Goal: Task Accomplishment & Management: Complete application form

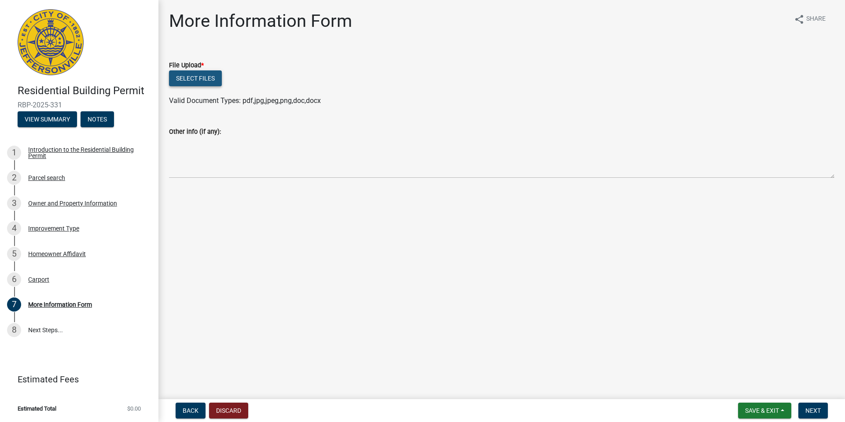
click at [186, 79] on button "Select files" at bounding box center [195, 78] width 53 height 16
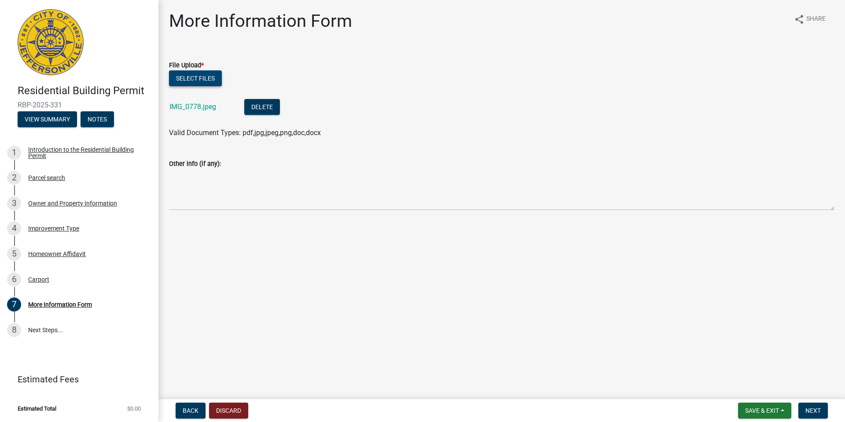
click at [199, 77] on button "Select files" at bounding box center [195, 78] width 53 height 16
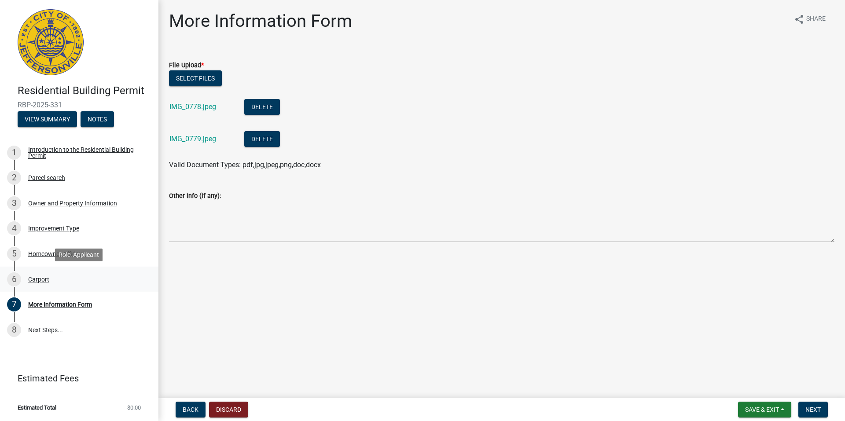
click at [44, 279] on div "Carport" at bounding box center [38, 279] width 21 height 6
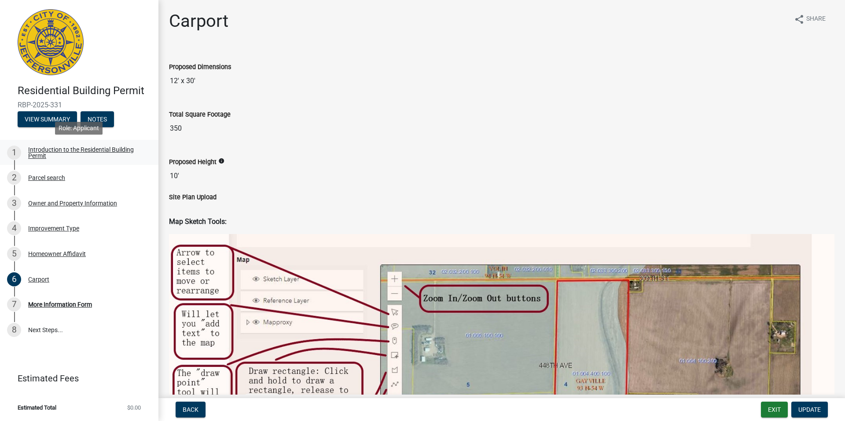
click at [63, 148] on div "Introduction to the Residential Building Permit" at bounding box center [86, 153] width 116 height 12
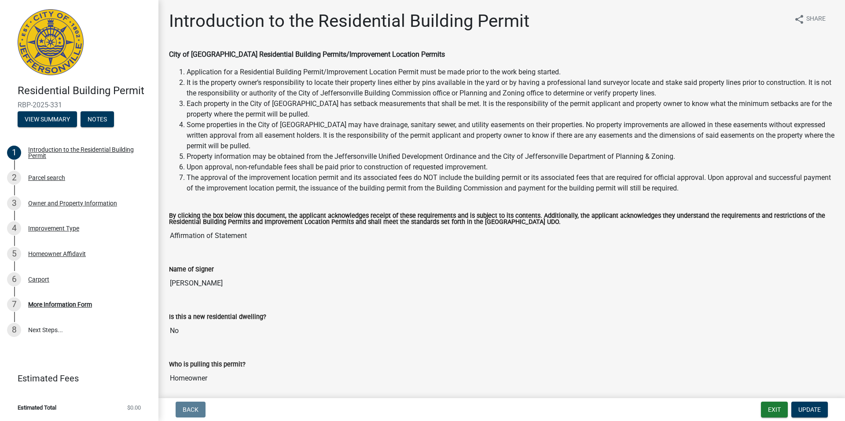
scroll to position [34, 0]
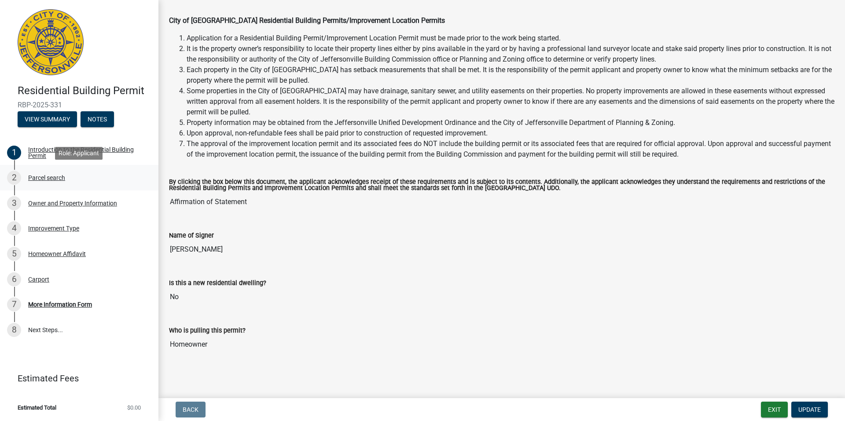
click at [50, 177] on div "Parcel search" at bounding box center [46, 178] width 37 height 6
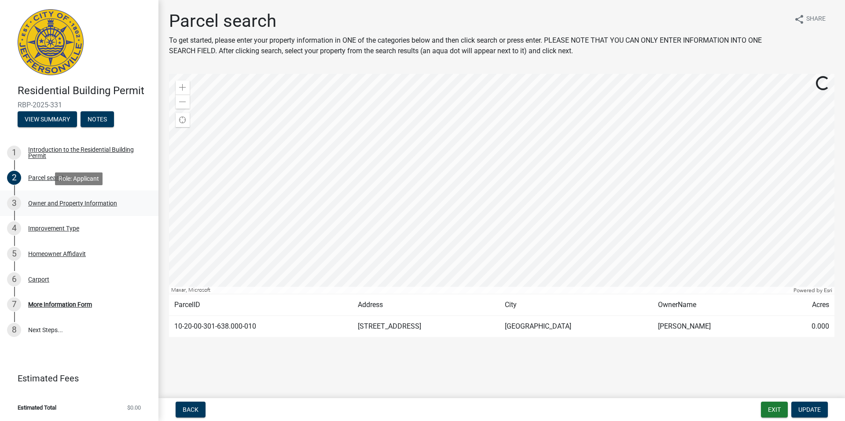
click at [54, 205] on div "Owner and Property Information" at bounding box center [72, 203] width 89 height 6
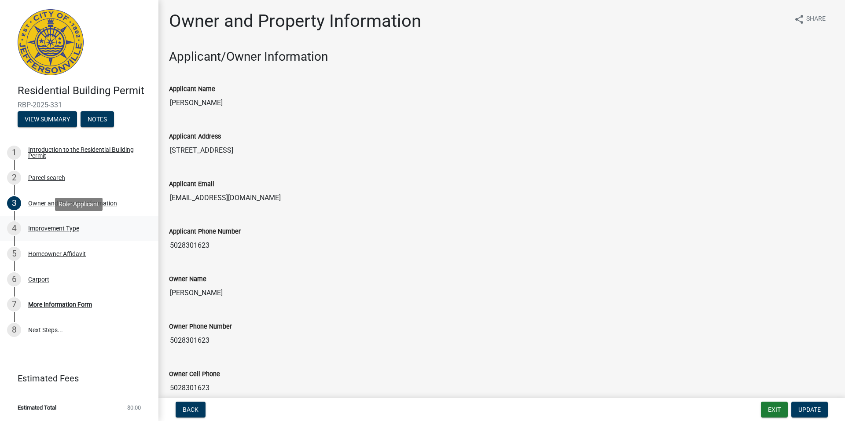
click at [59, 226] on div "Improvement Type" at bounding box center [53, 228] width 51 height 6
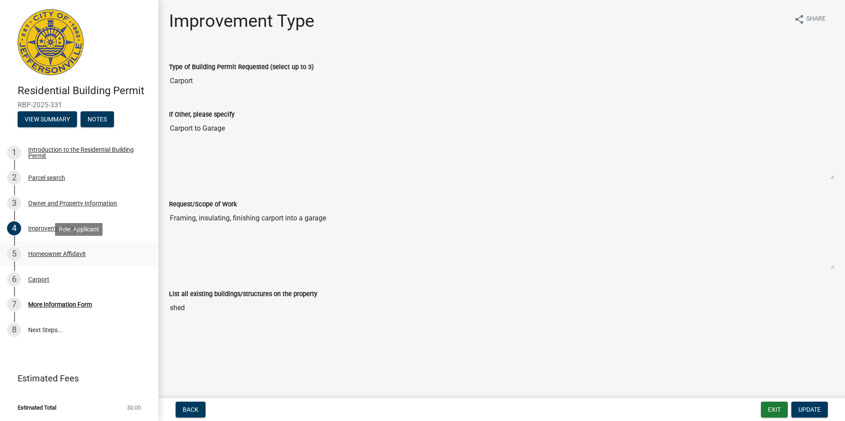
click at [62, 253] on div "Homeowner Affidavit" at bounding box center [57, 254] width 58 height 6
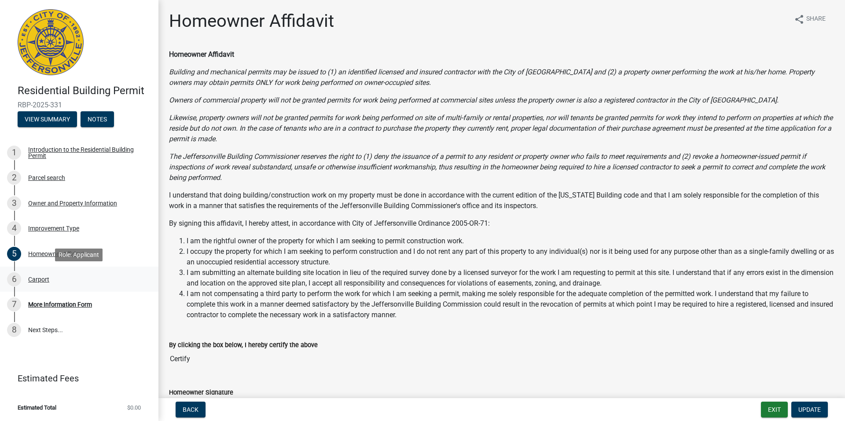
click at [36, 280] on div "Carport" at bounding box center [38, 279] width 21 height 6
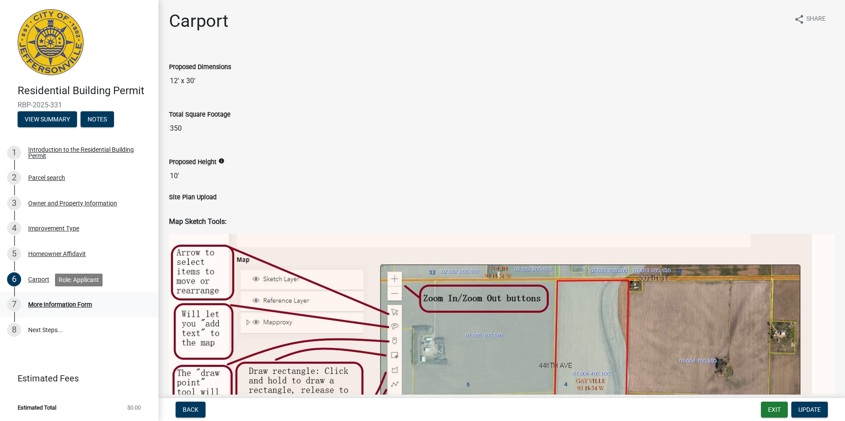
click at [49, 308] on div "More Information Form" at bounding box center [60, 305] width 64 height 6
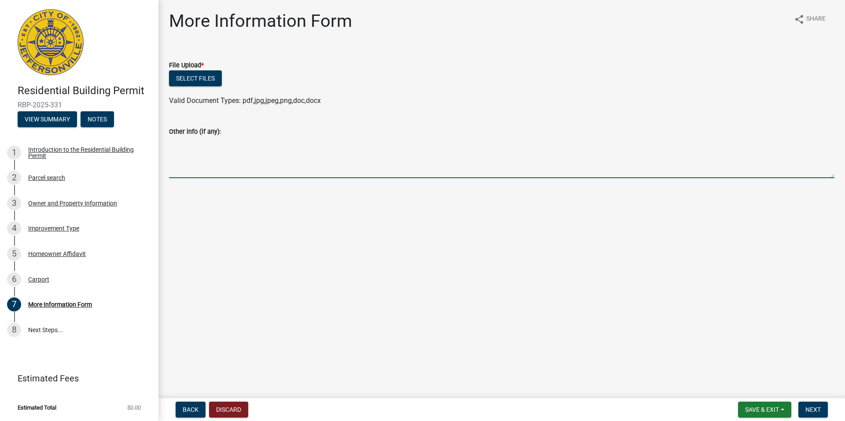
click at [221, 152] on textarea "Other info (if any):" at bounding box center [502, 157] width 666 height 41
click at [195, 162] on textarea "Other info (if any):" at bounding box center [502, 157] width 666 height 41
paste textarea "To answer your questions: The carport is already existing. I am wanting frame t…"
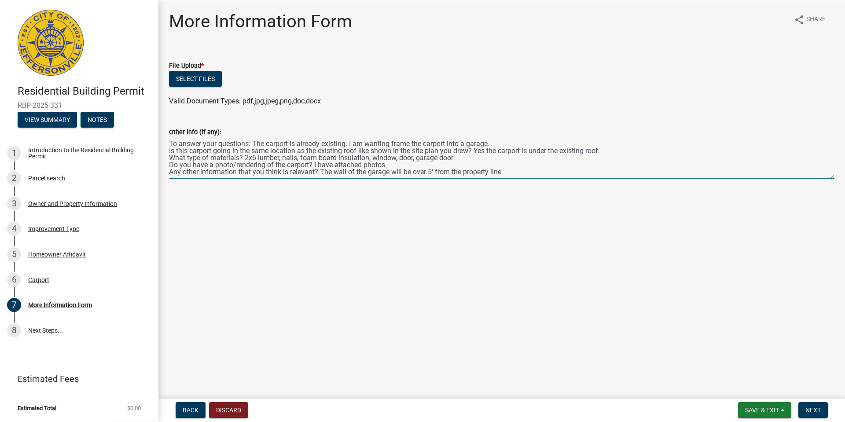
scroll to position [7, 0]
type textarea "To answer your questions: The carport is already existing. I am wanting frame t…"
click at [762, 410] on span "Save & Exit" at bounding box center [762, 409] width 34 height 7
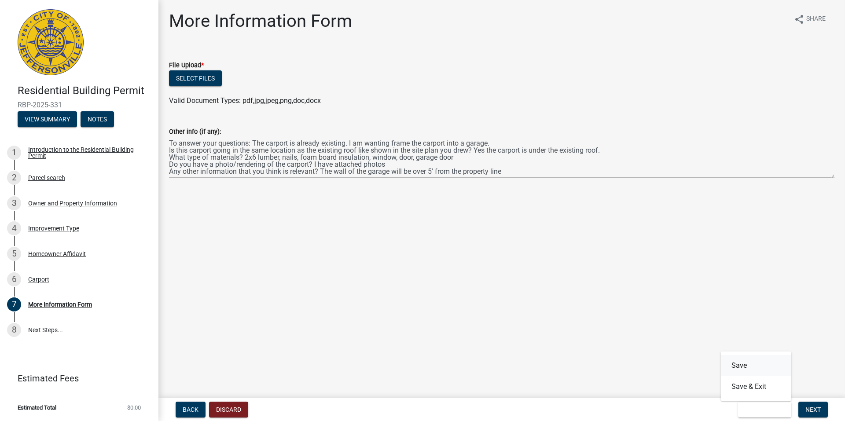
click at [741, 359] on button "Save" at bounding box center [756, 365] width 70 height 21
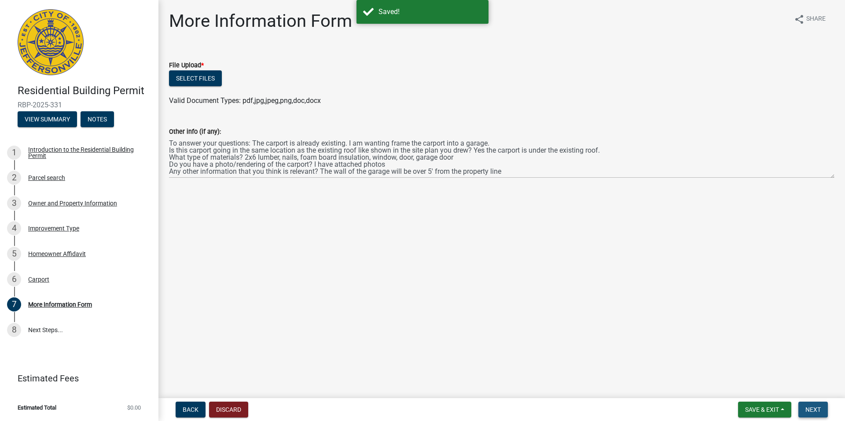
click at [816, 407] on span "Next" at bounding box center [813, 409] width 15 height 7
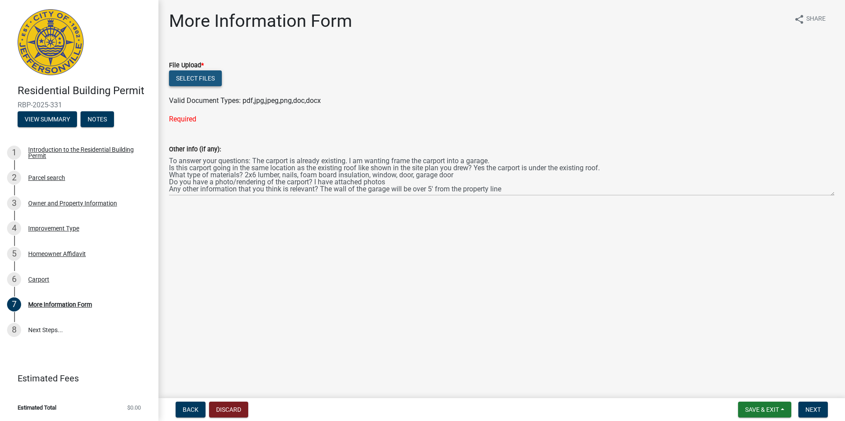
click at [212, 80] on button "Select files" at bounding box center [195, 78] width 53 height 16
click at [201, 77] on button "Select files" at bounding box center [195, 78] width 53 height 16
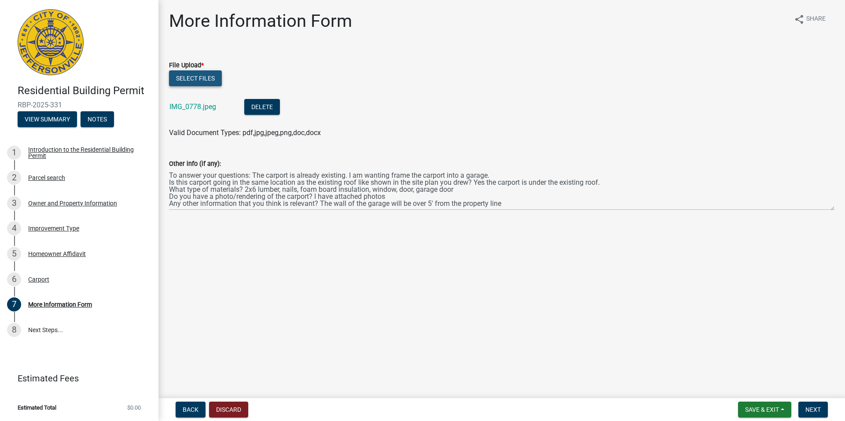
click at [188, 74] on button "Select files" at bounding box center [195, 78] width 53 height 16
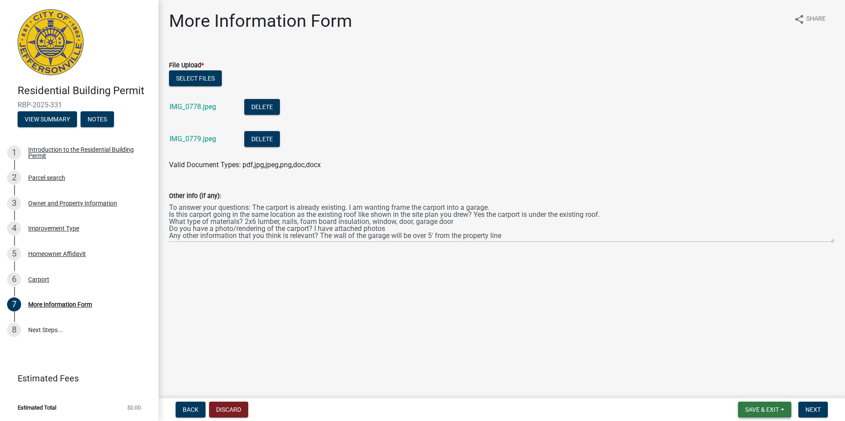
click at [758, 409] on span "Save & Exit" at bounding box center [762, 409] width 34 height 7
click at [744, 361] on button "Save" at bounding box center [756, 365] width 70 height 21
click at [820, 411] on span "Next" at bounding box center [813, 409] width 15 height 7
